Goal: Communication & Community: Participate in discussion

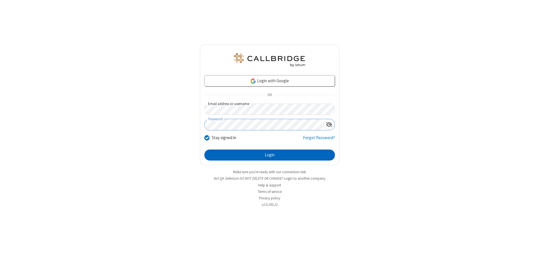
click at [270, 155] on button "Login" at bounding box center [269, 155] width 131 height 11
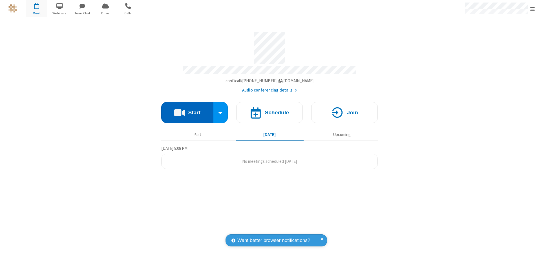
click at [187, 111] on button "Start" at bounding box center [187, 112] width 52 height 21
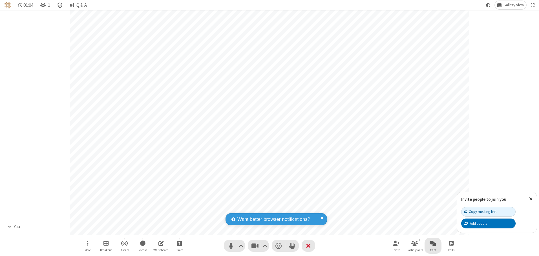
click at [433, 243] on span "Open chat" at bounding box center [433, 243] width 7 height 7
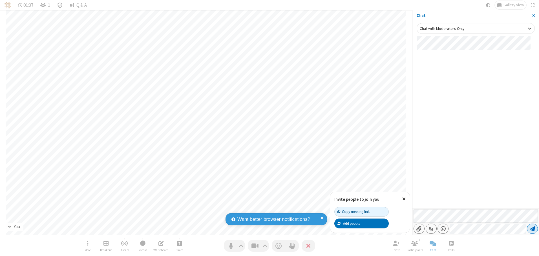
click at [532, 229] on span "Send message" at bounding box center [532, 229] width 5 height 6
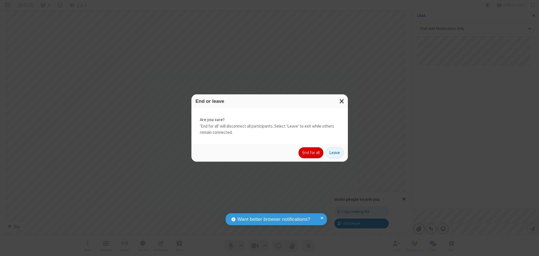
click at [311, 153] on button "End for all" at bounding box center [311, 152] width 25 height 11
